Goal: Transaction & Acquisition: Purchase product/service

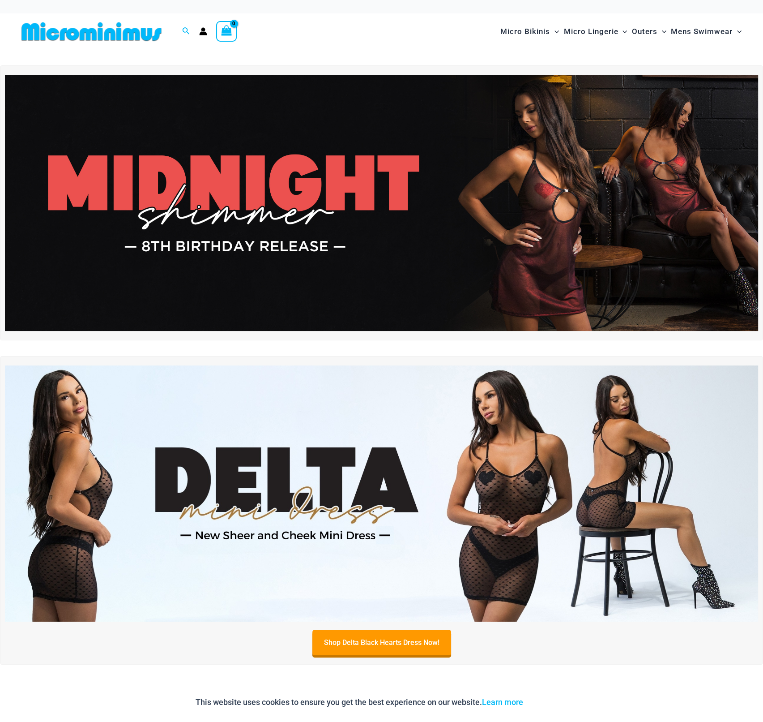
click at [636, 265] on img at bounding box center [381, 203] width 753 height 256
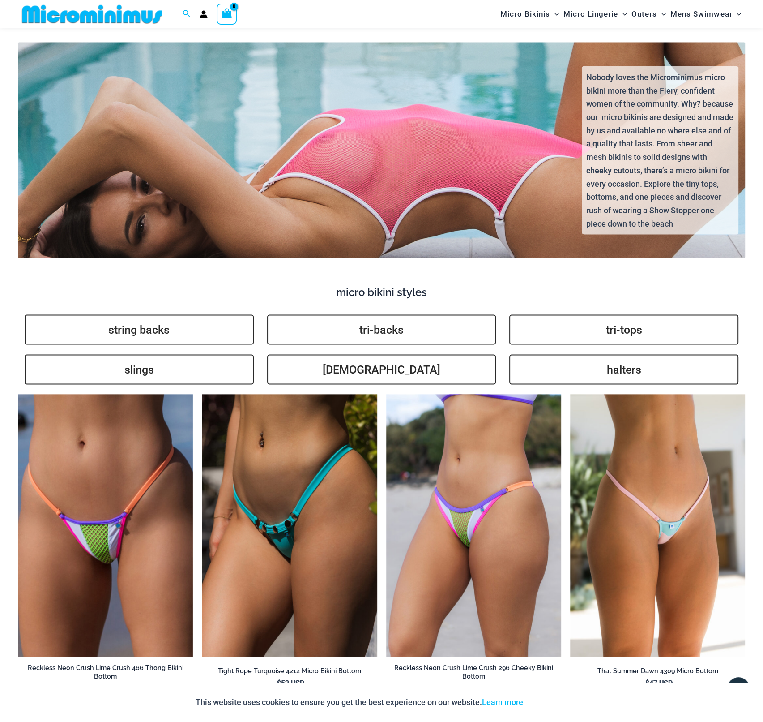
scroll to position [2007, 0]
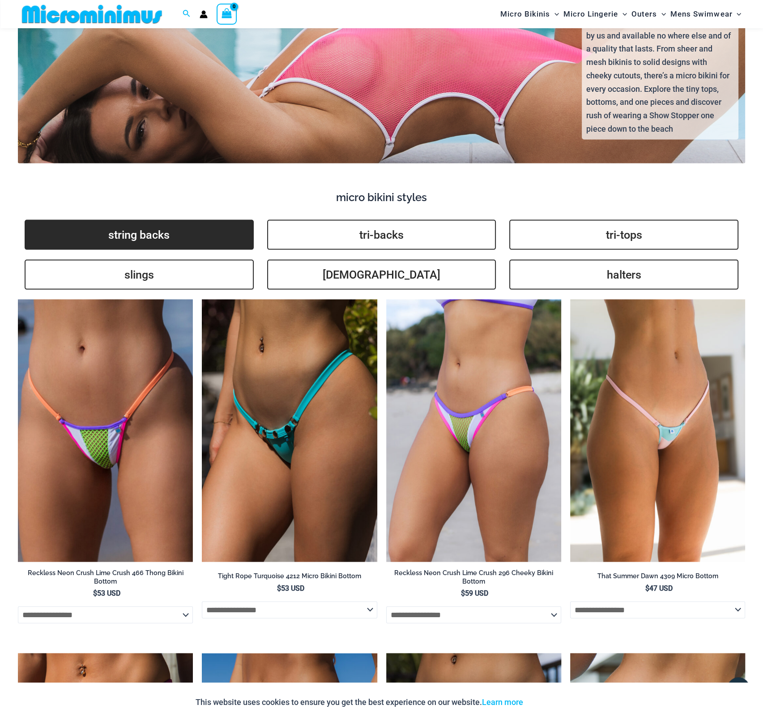
click at [163, 229] on link "string backs" at bounding box center [139, 235] width 229 height 30
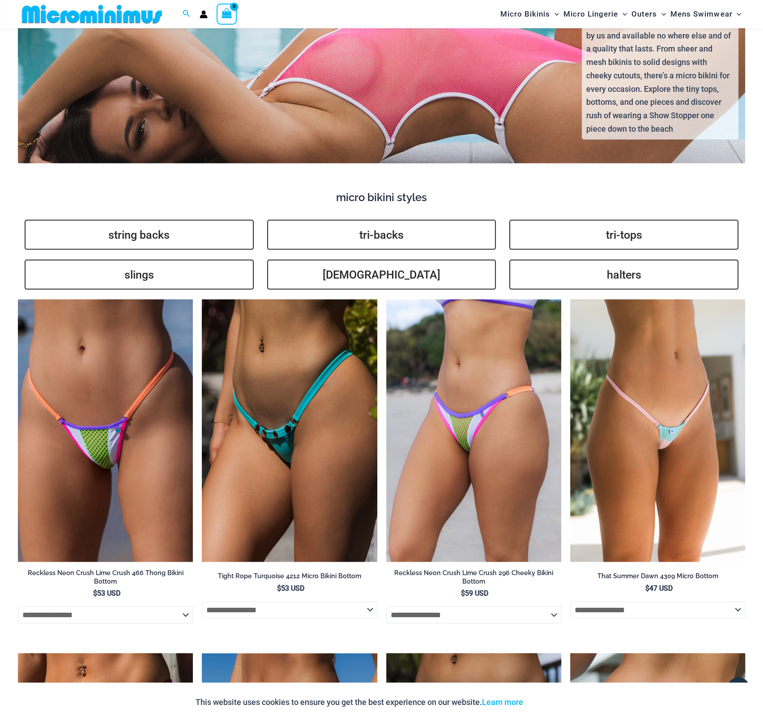
scroll to position [2000, 0]
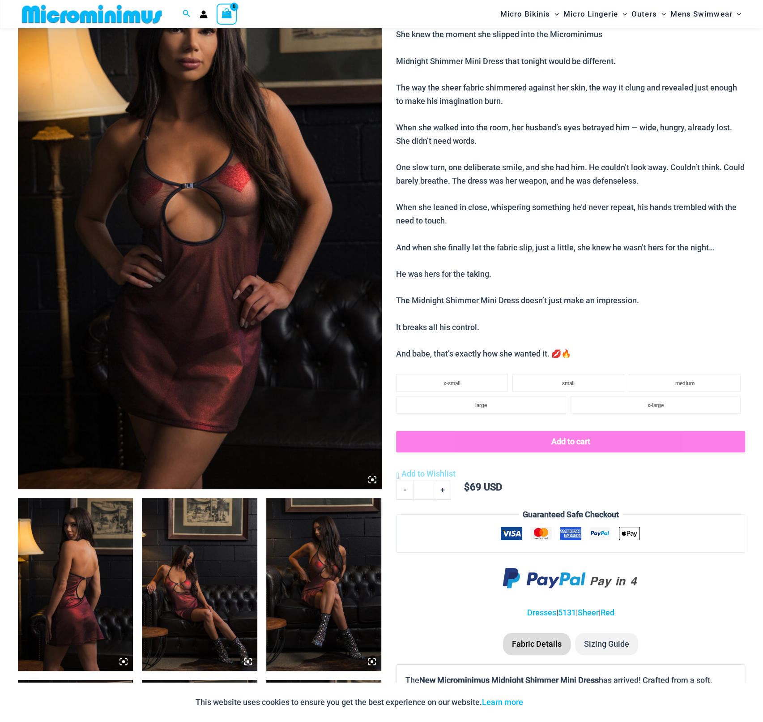
scroll to position [291, 0]
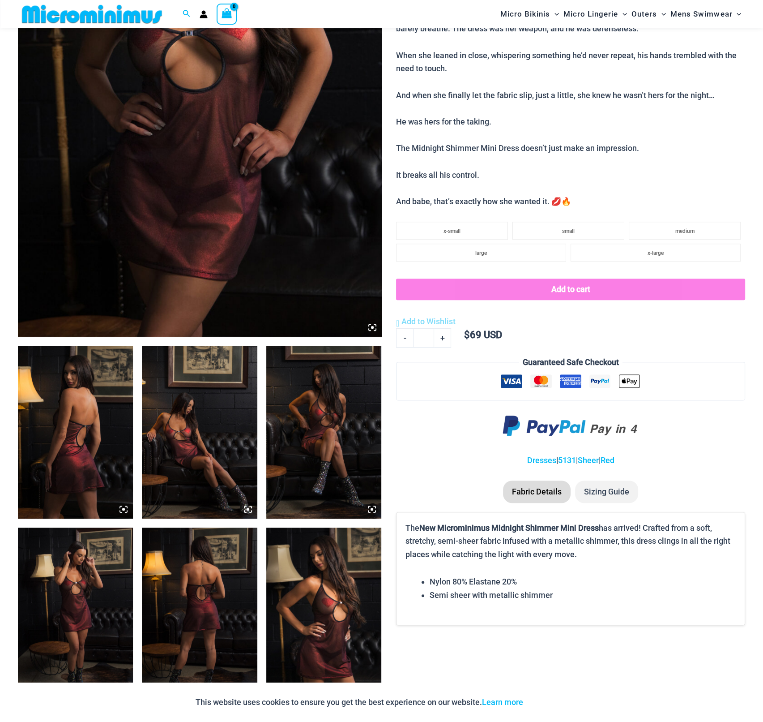
click at [276, 196] on img at bounding box center [200, 64] width 364 height 546
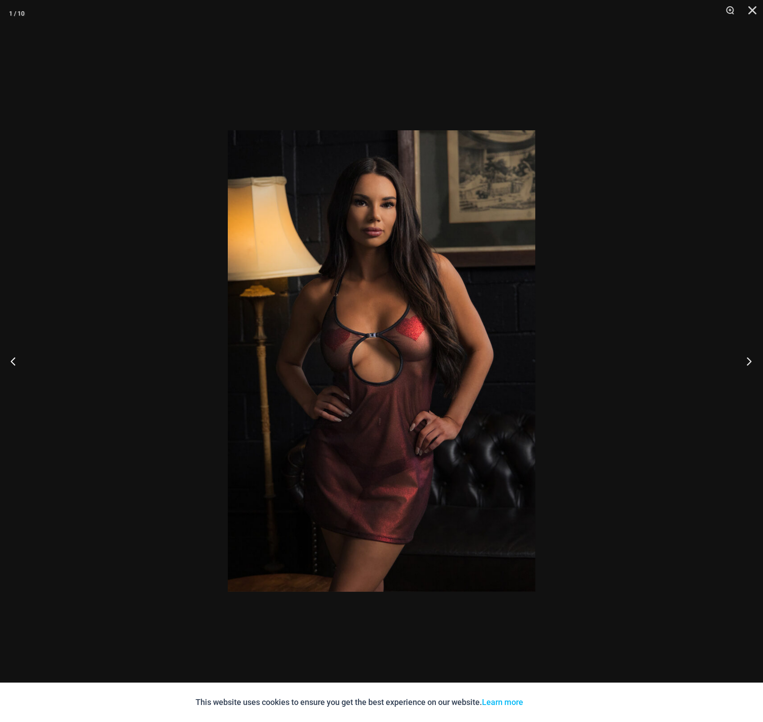
click at [746, 360] on button "Next" at bounding box center [747, 360] width 34 height 45
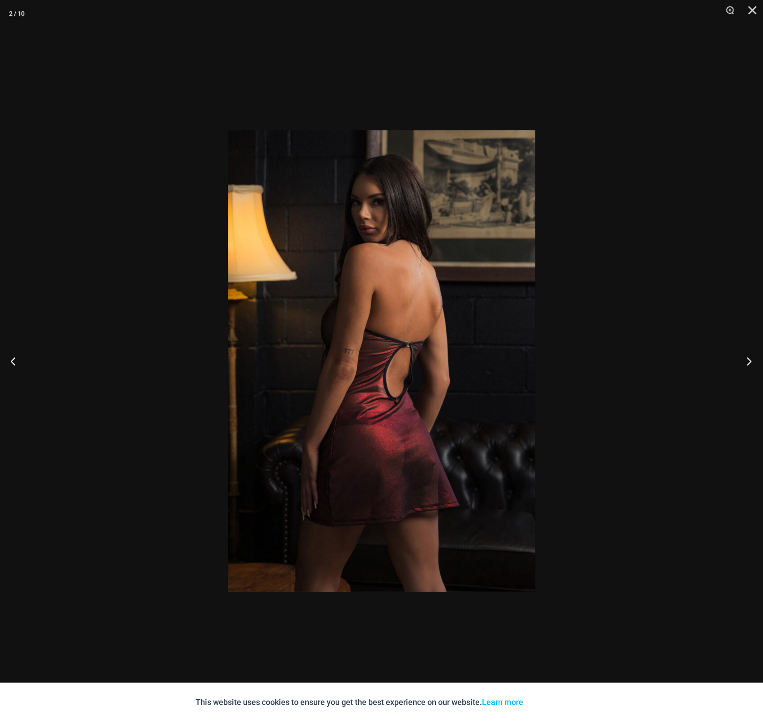
click at [746, 360] on button "Next" at bounding box center [747, 360] width 34 height 45
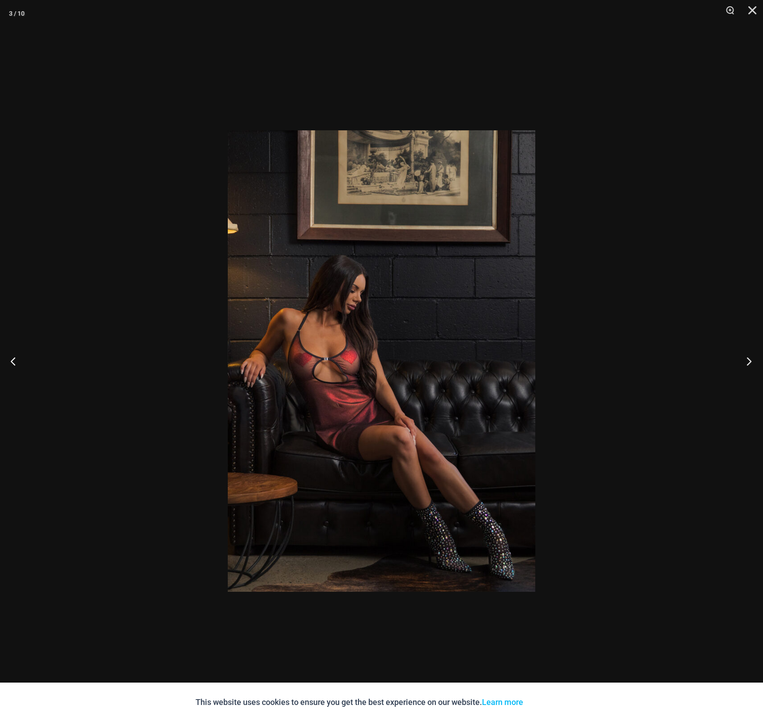
click at [746, 360] on button "Next" at bounding box center [747, 360] width 34 height 45
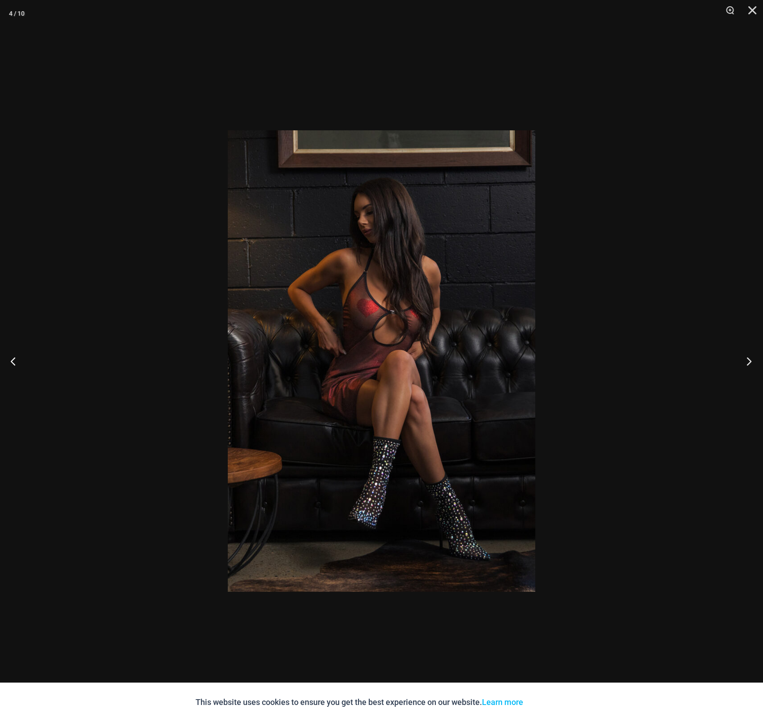
click at [746, 360] on button "Next" at bounding box center [747, 360] width 34 height 45
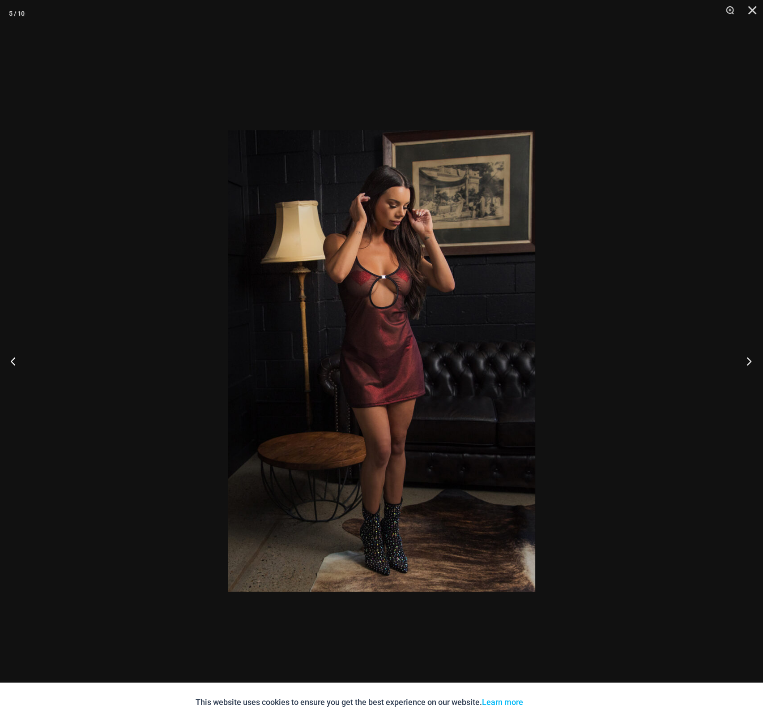
click at [746, 360] on button "Next" at bounding box center [747, 360] width 34 height 45
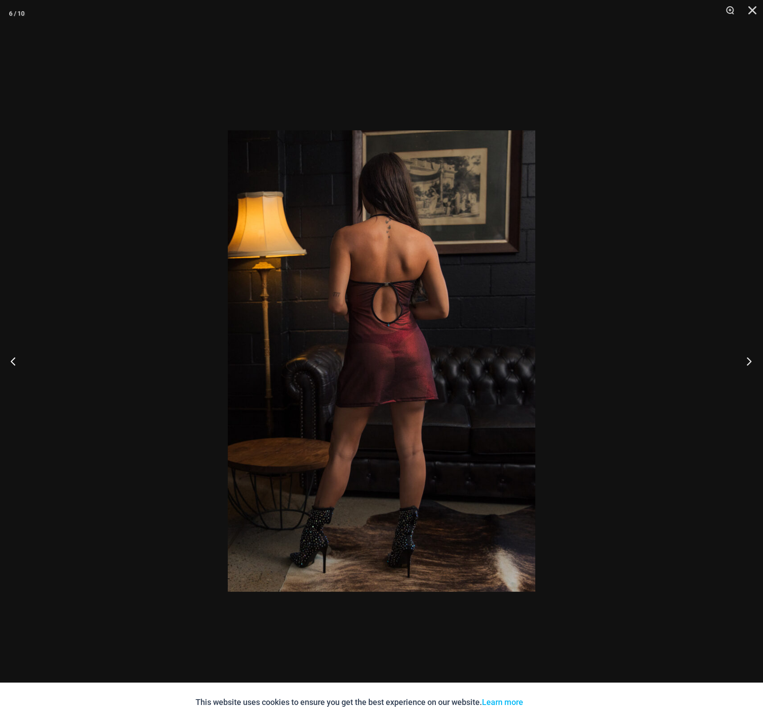
click at [746, 360] on button "Next" at bounding box center [747, 360] width 34 height 45
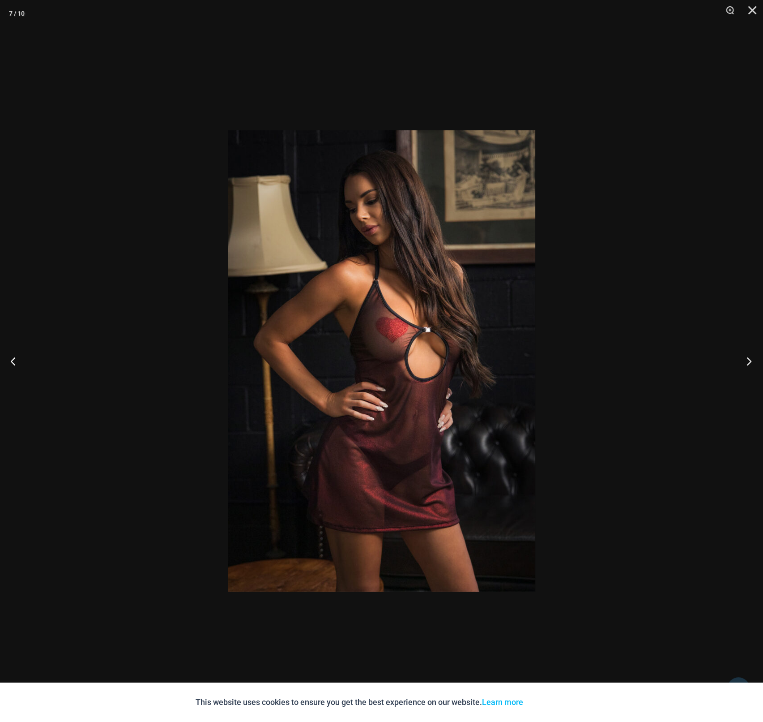
click at [746, 360] on button "Next" at bounding box center [747, 360] width 34 height 45
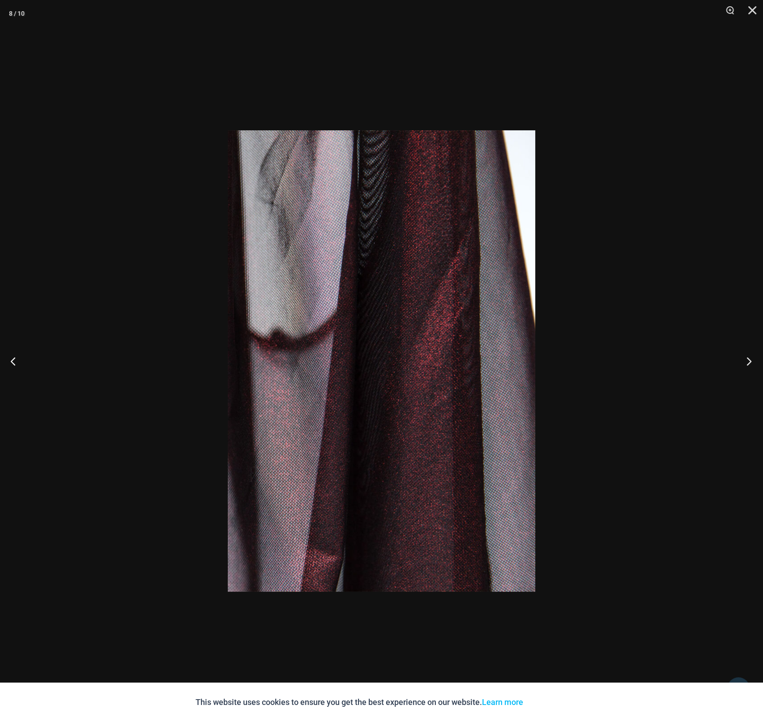
click at [746, 360] on button "Next" at bounding box center [747, 360] width 34 height 45
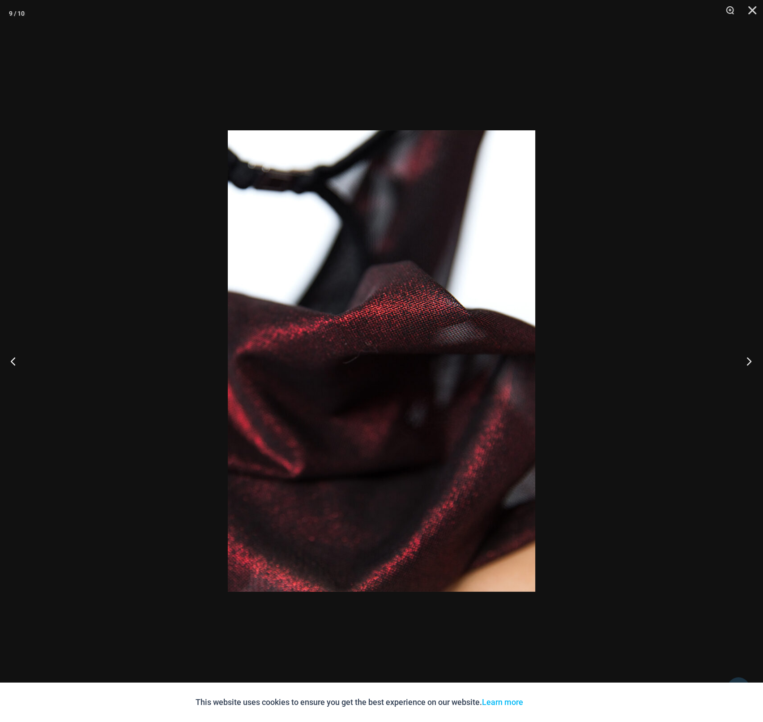
click at [746, 360] on button "Next" at bounding box center [747, 360] width 34 height 45
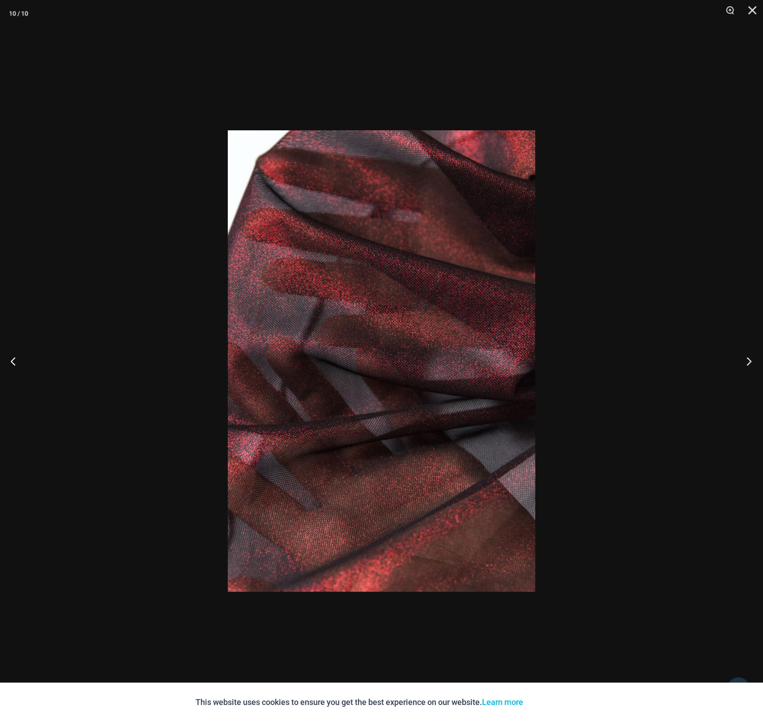
click at [746, 360] on button "Next" at bounding box center [747, 360] width 34 height 45
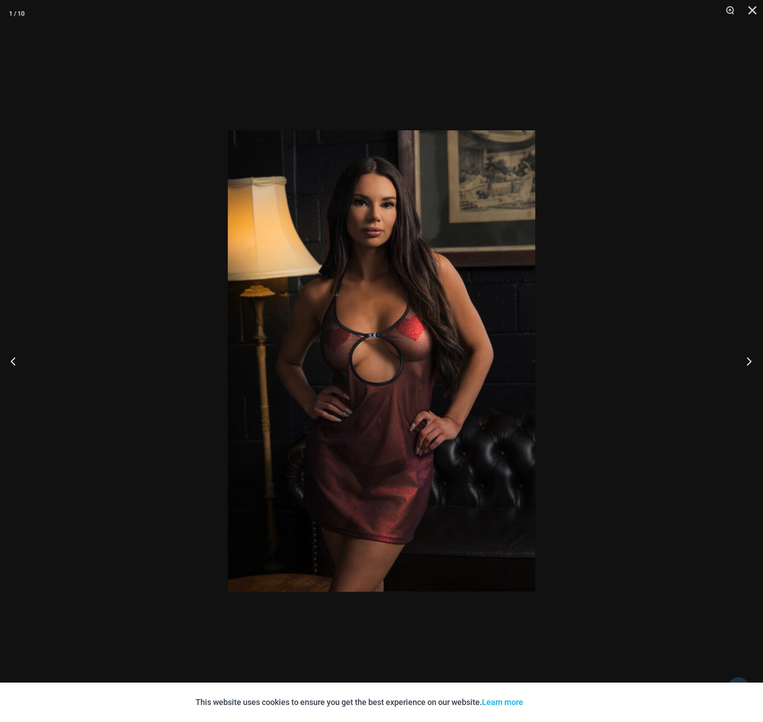
click at [746, 360] on button "Next" at bounding box center [747, 360] width 34 height 45
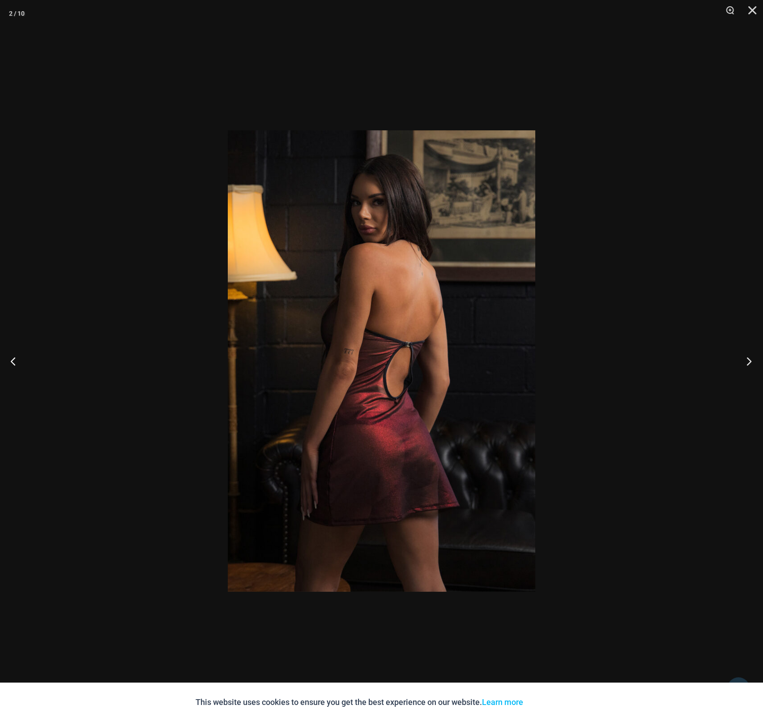
click at [747, 359] on button "Next" at bounding box center [747, 360] width 34 height 45
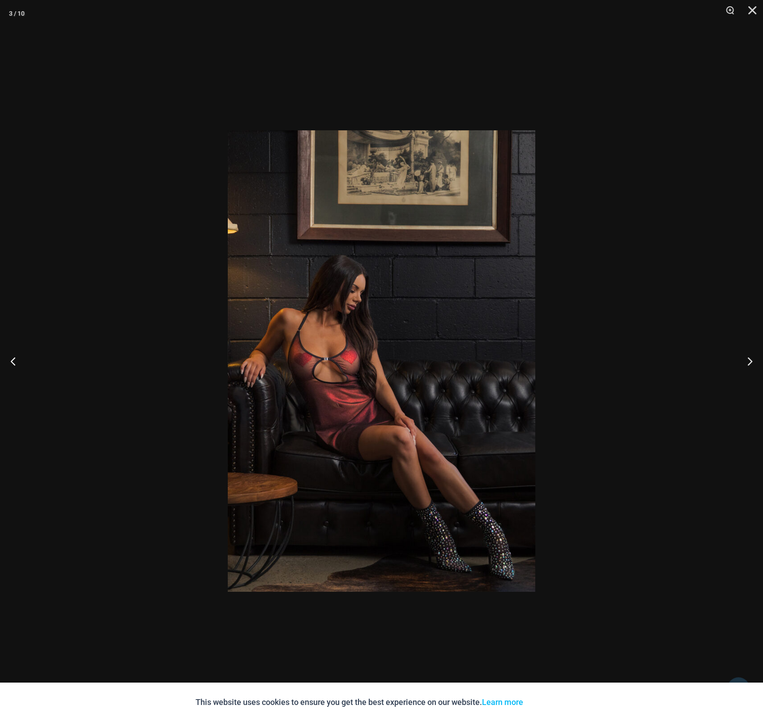
click at [485, 284] on img at bounding box center [382, 360] width 308 height 461
